Goal: Navigation & Orientation: Find specific page/section

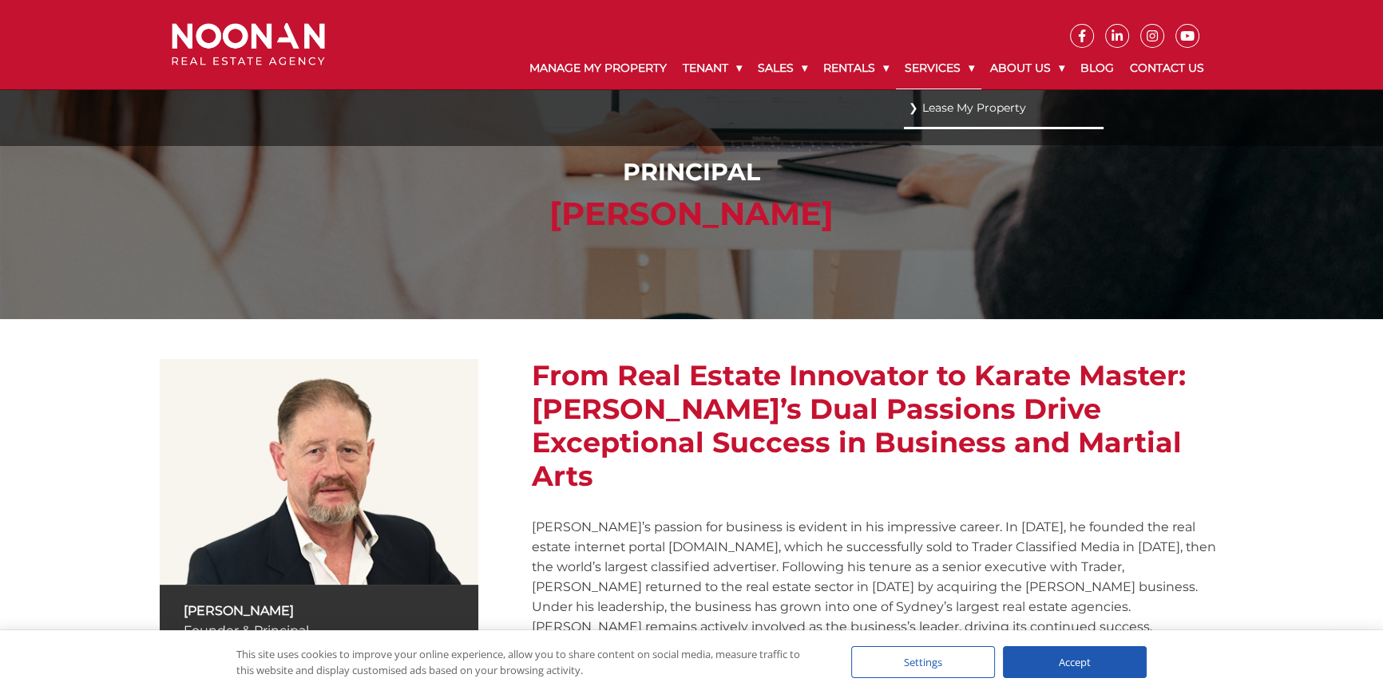
click at [924, 71] on link "Services" at bounding box center [938, 69] width 85 height 42
click at [922, 60] on link "Services" at bounding box center [938, 69] width 85 height 42
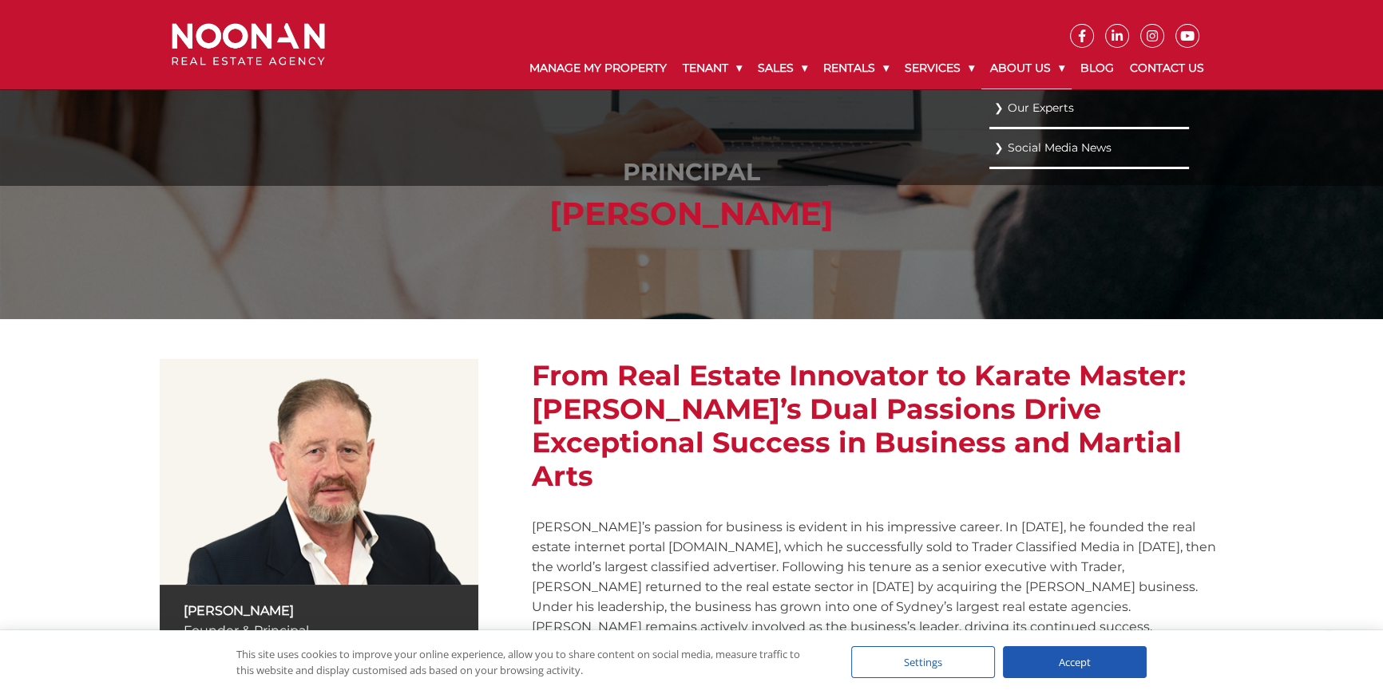
click at [1051, 66] on link "About Us" at bounding box center [1026, 69] width 90 height 42
click at [1014, 113] on link "Our Experts" at bounding box center [1089, 108] width 192 height 22
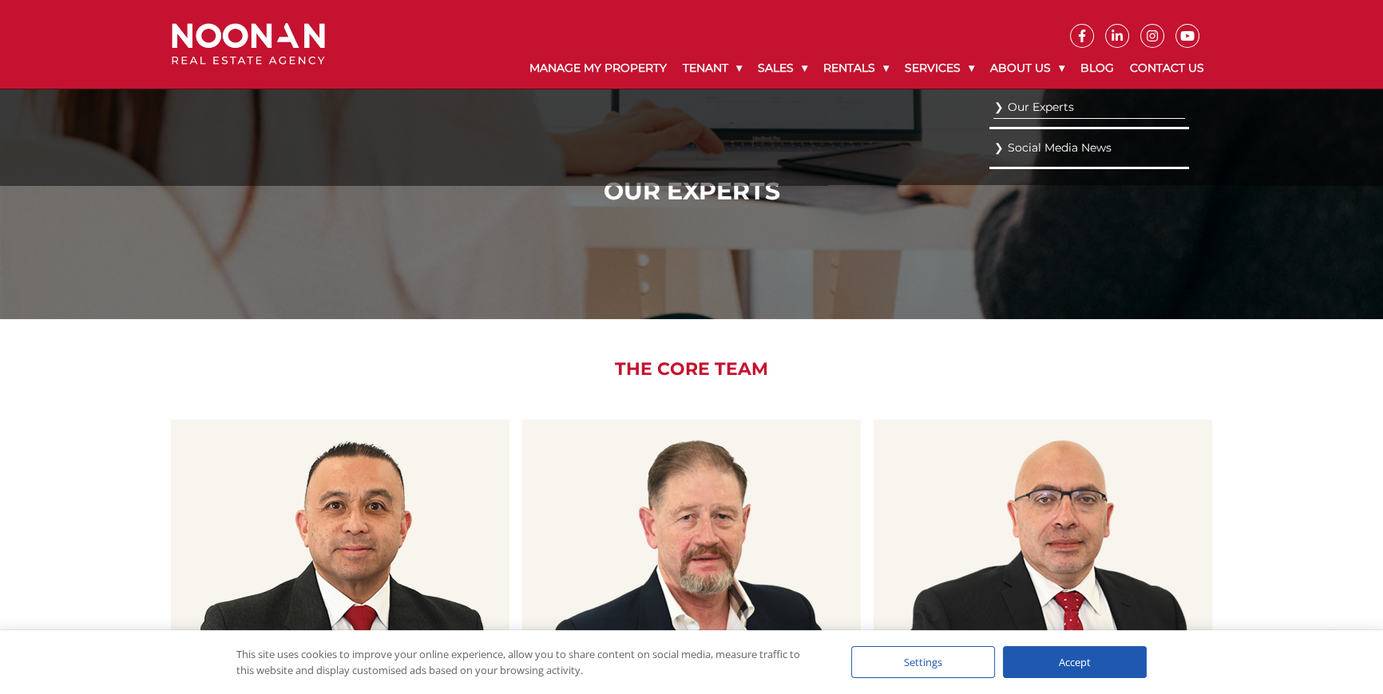
click at [1035, 150] on link "Social Media News" at bounding box center [1089, 148] width 192 height 22
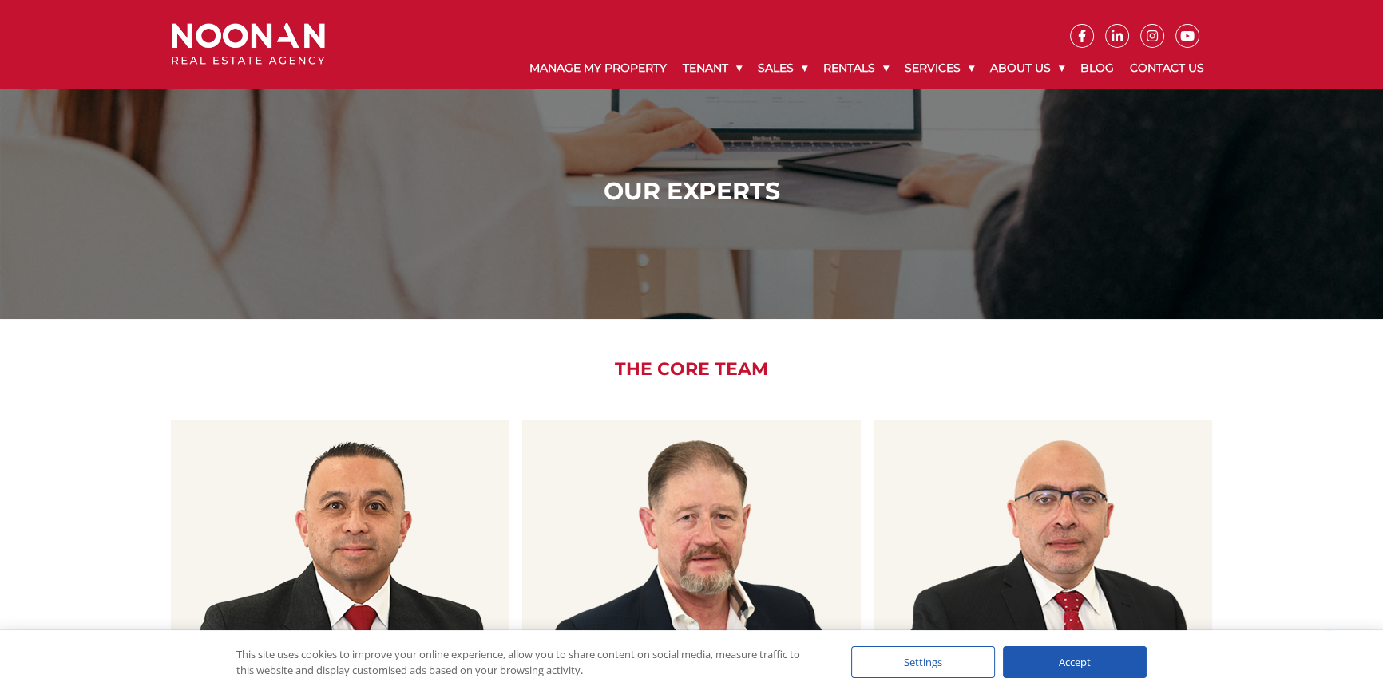
drag, startPoint x: 1081, startPoint y: 208, endPoint x: 958, endPoint y: 336, distance: 177.8
click at [958, 336] on div "The Core Team View Profile Martin Reyes General Manager 27+ years in Real Estat…" at bounding box center [692, 579] width 1064 height 521
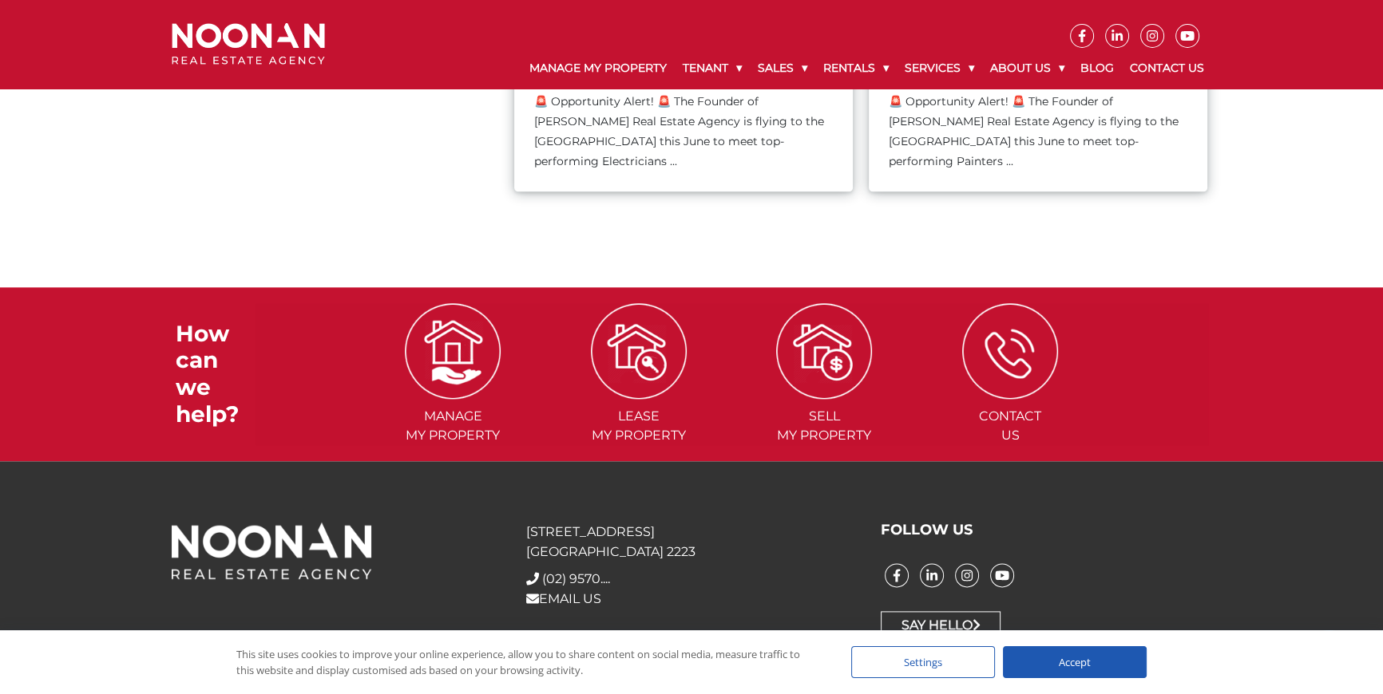
scroll to position [2465, 0]
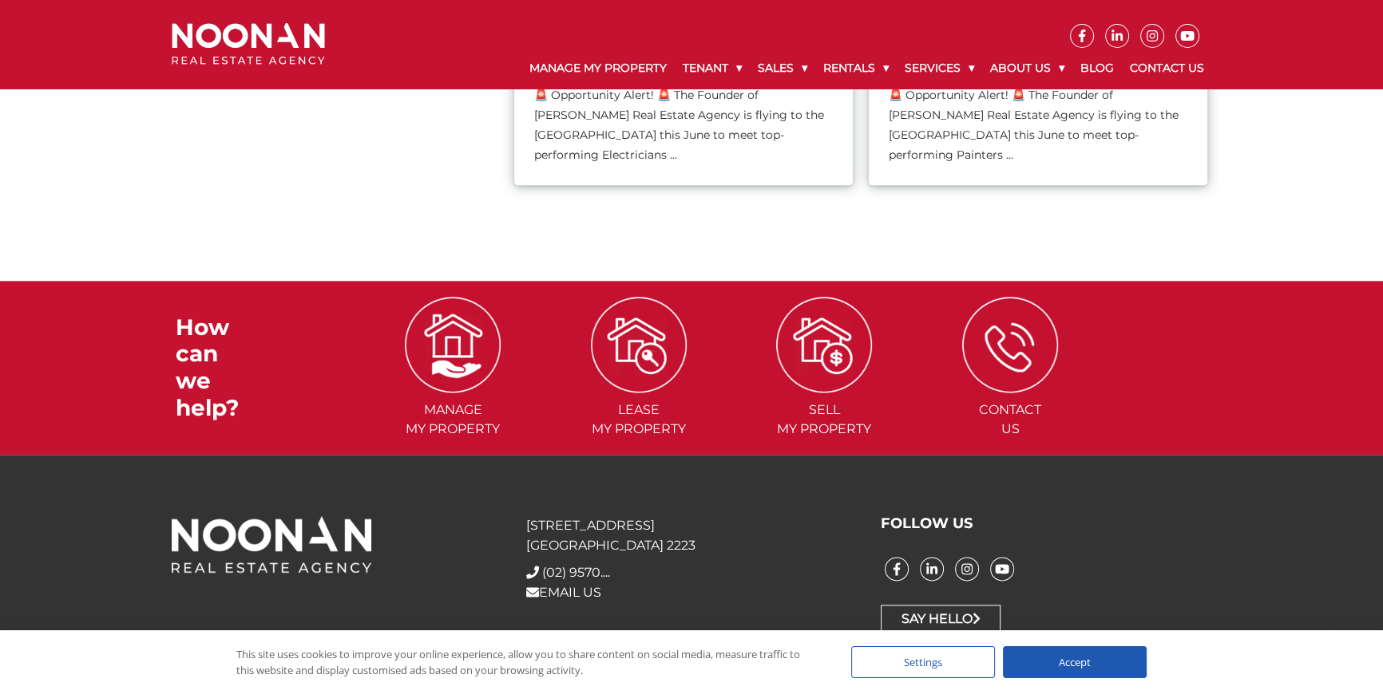
drag, startPoint x: 1378, startPoint y: 602, endPoint x: 1389, endPoint y: 607, distance: 12.5
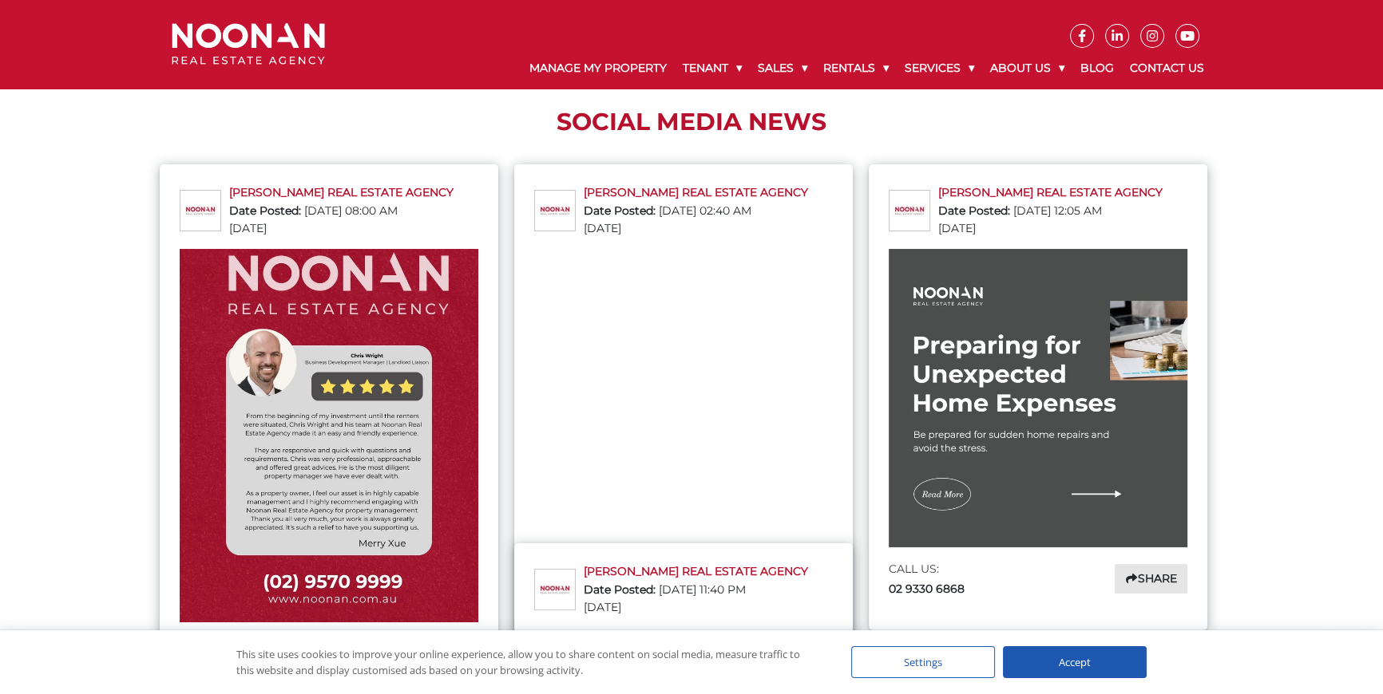
scroll to position [0, 0]
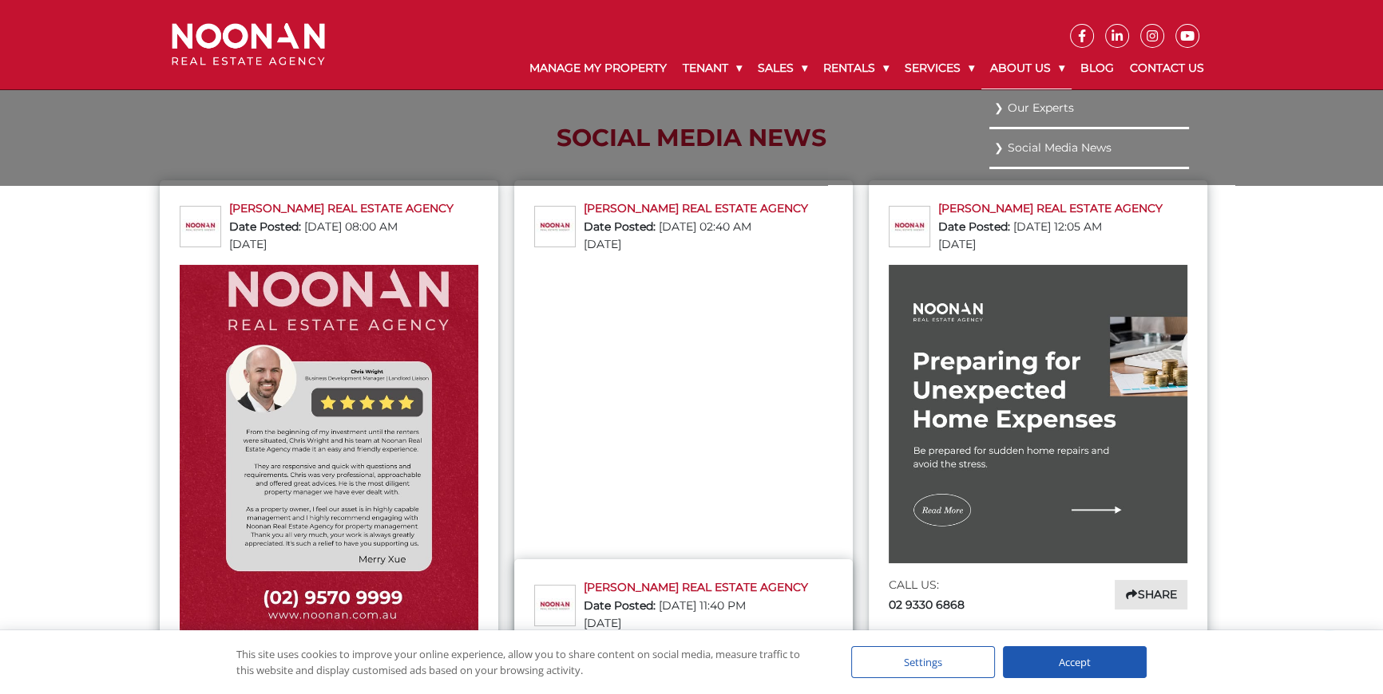
click at [1024, 63] on link "About Us" at bounding box center [1026, 69] width 90 height 42
click at [1015, 113] on link "Our Experts" at bounding box center [1089, 108] width 192 height 22
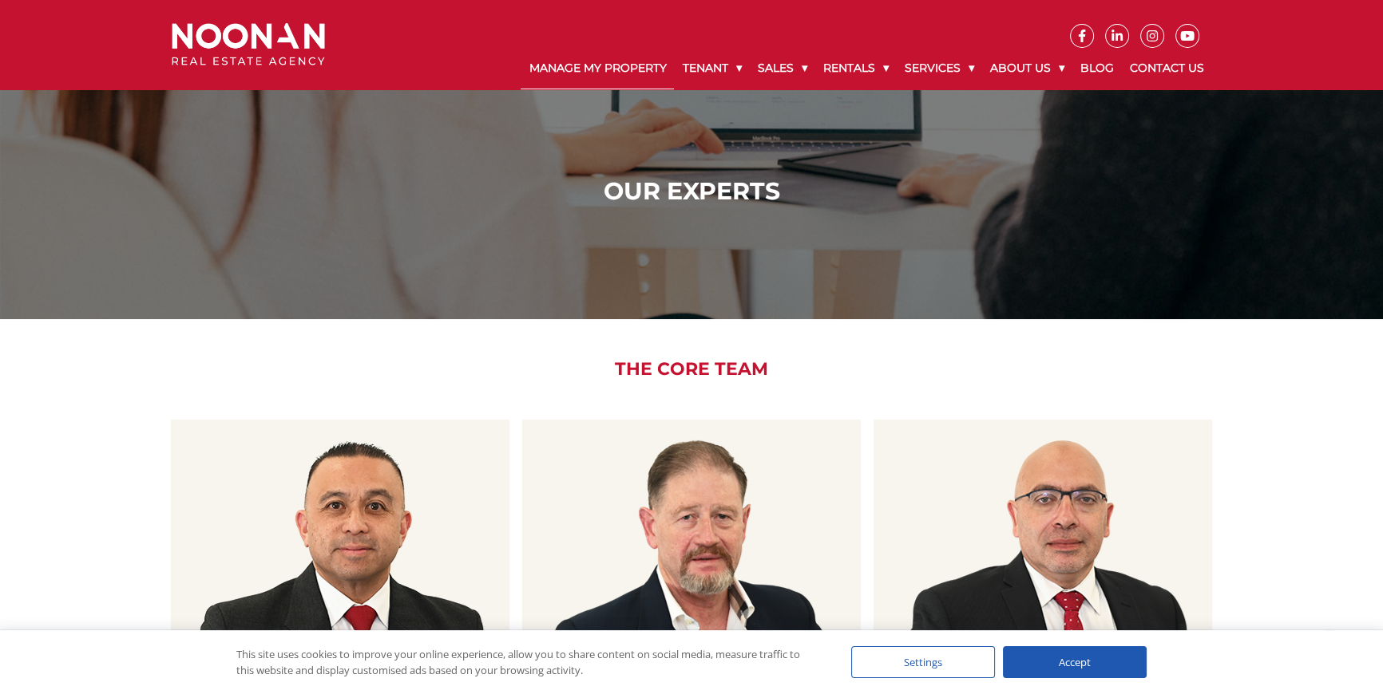
click at [574, 59] on link "Manage My Property" at bounding box center [596, 69] width 153 height 42
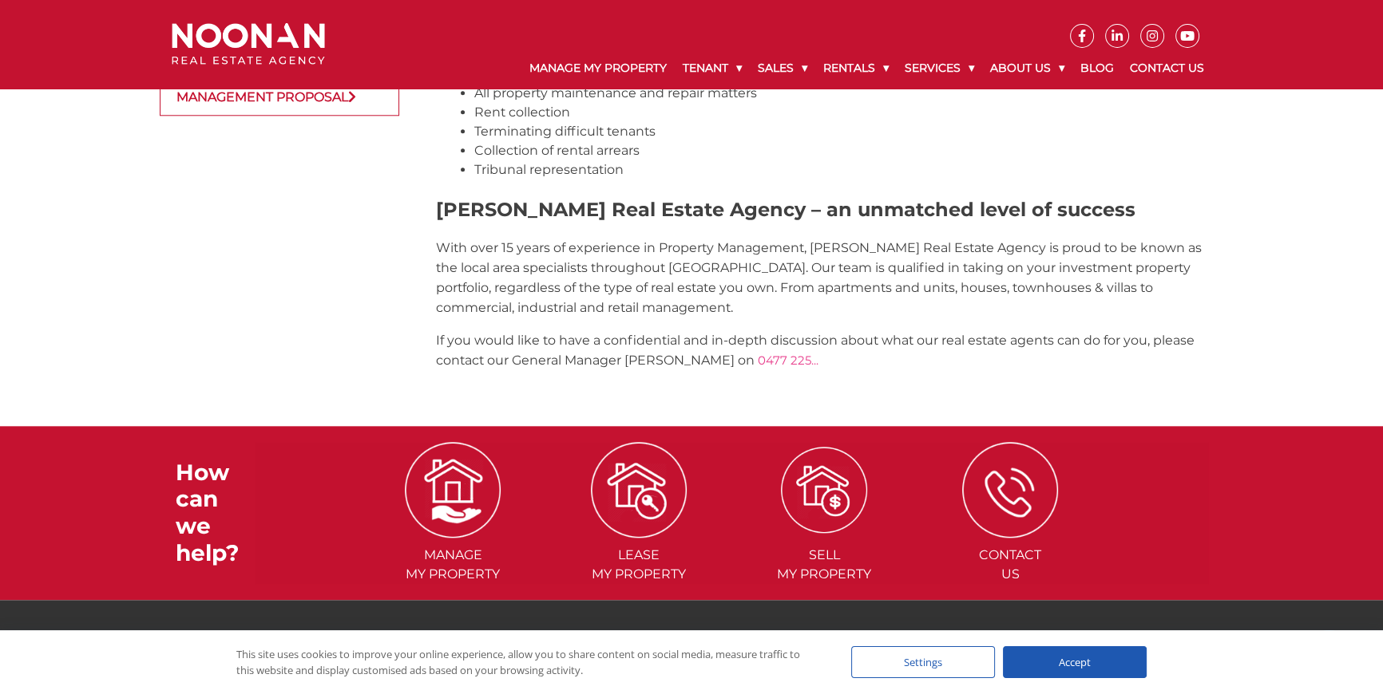
scroll to position [2229, 0]
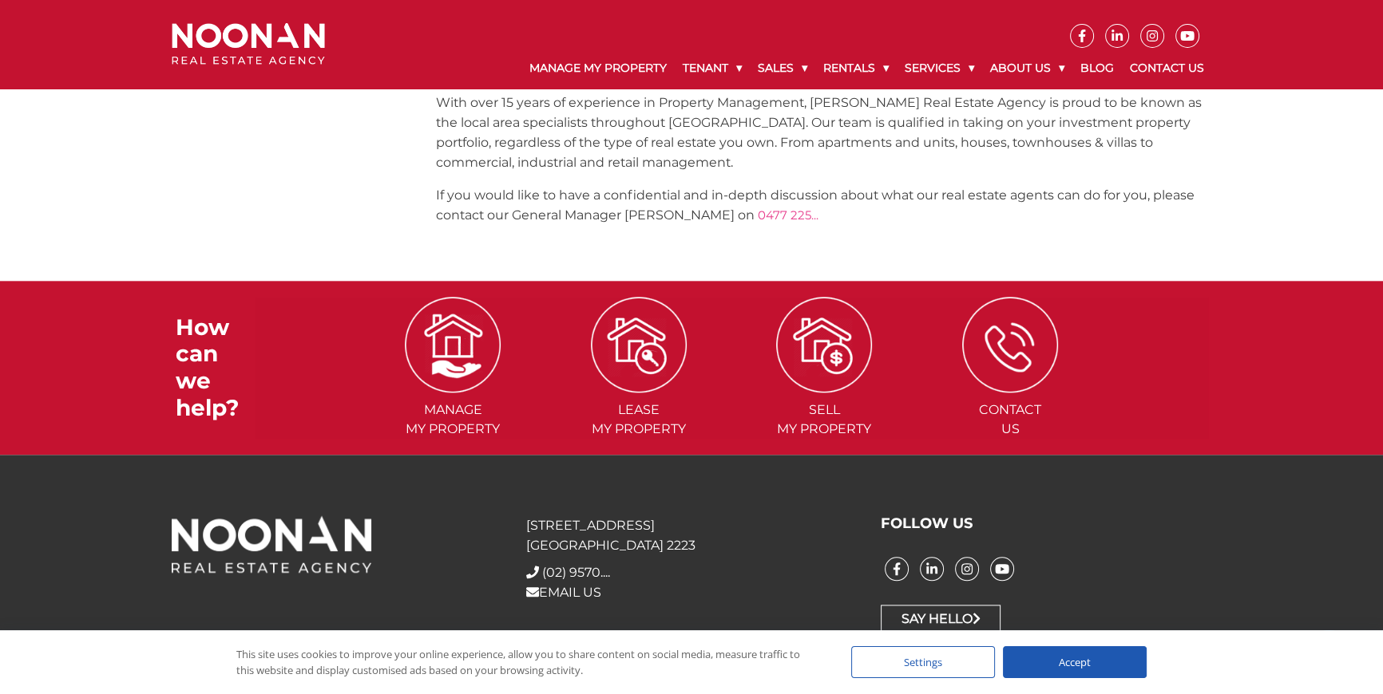
click at [1048, 655] on div "Accept" at bounding box center [1075, 663] width 144 height 32
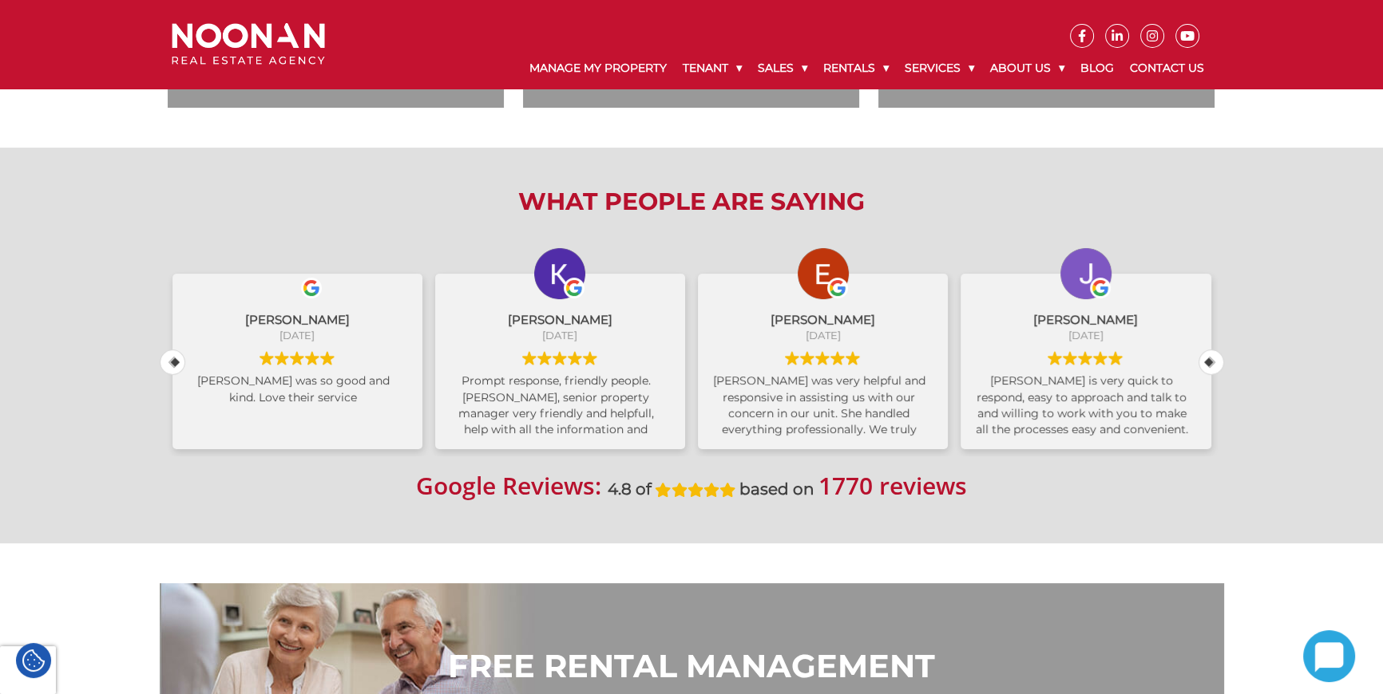
scroll to position [342, 0]
